Goal: Information Seeking & Learning: Check status

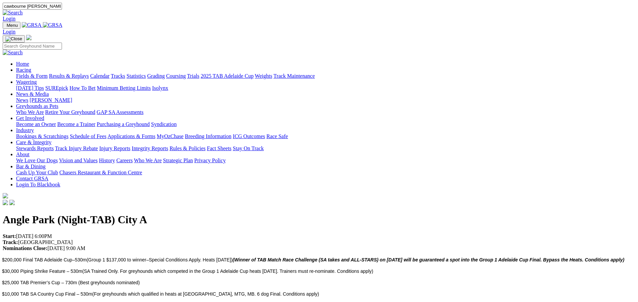
type input "cawbourne adele"
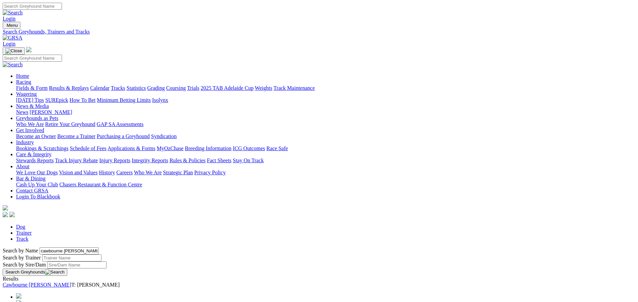
click at [71, 281] on link "Cawbourne [PERSON_NAME]" at bounding box center [37, 284] width 69 height 6
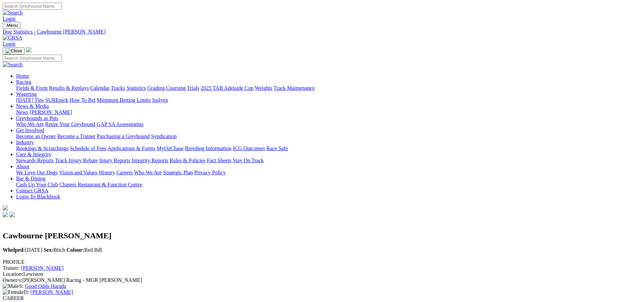
click at [109, 85] on link "Calendar" at bounding box center [99, 88] width 19 height 6
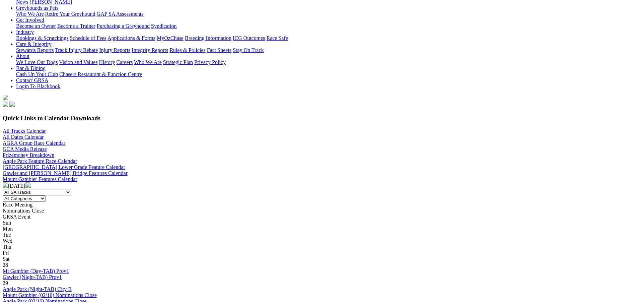
scroll to position [100, 0]
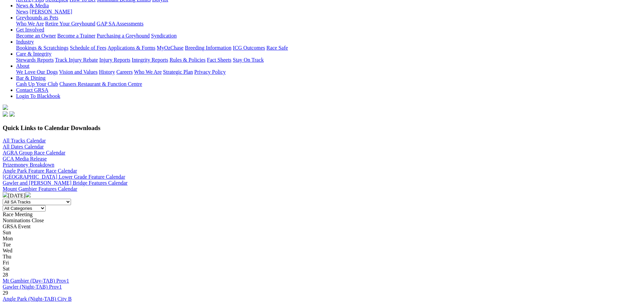
click at [8, 192] on img at bounding box center [5, 194] width 5 height 5
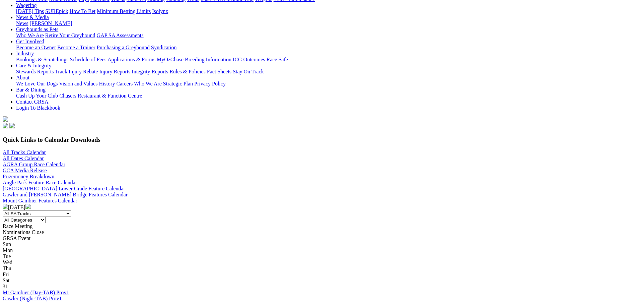
scroll to position [100, 0]
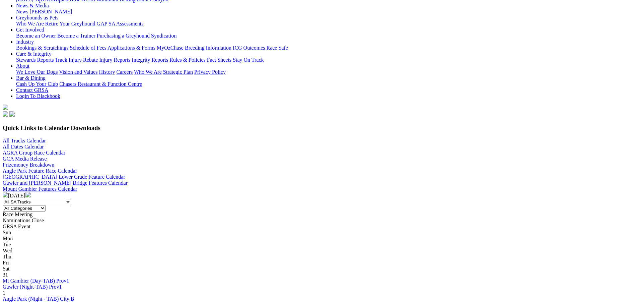
click at [31, 192] on img at bounding box center [27, 194] width 5 height 5
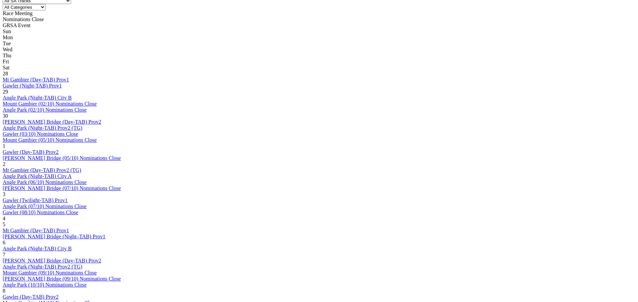
scroll to position [335, 0]
